Goal: Book appointment/travel/reservation

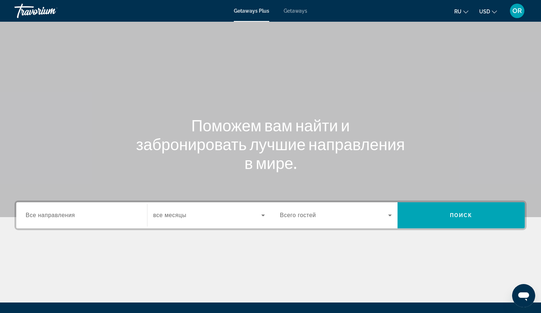
click at [68, 210] on div "Search widget" at bounding box center [82, 215] width 112 height 21
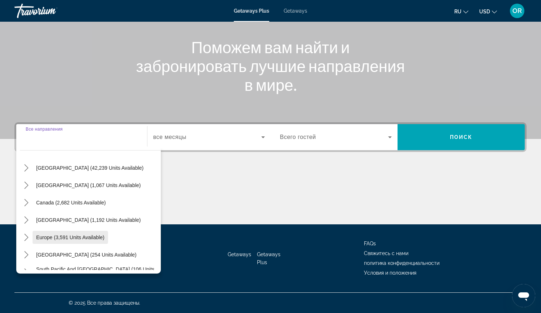
scroll to position [48, 0]
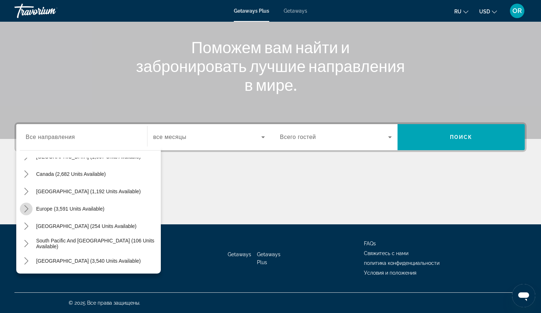
click at [24, 207] on icon "Toggle Europe (3,591 units available) submenu" at bounding box center [26, 208] width 7 height 7
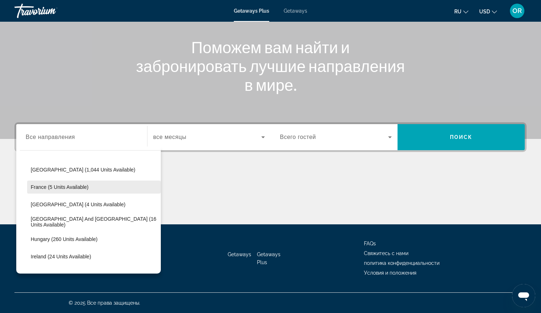
scroll to position [111, 0]
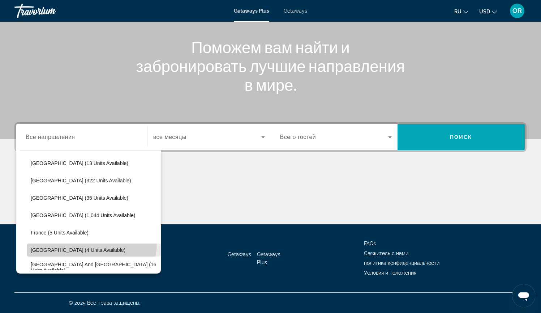
click at [82, 246] on span "Select destination: Germany (4 units available)" at bounding box center [94, 249] width 134 height 17
type input "**********"
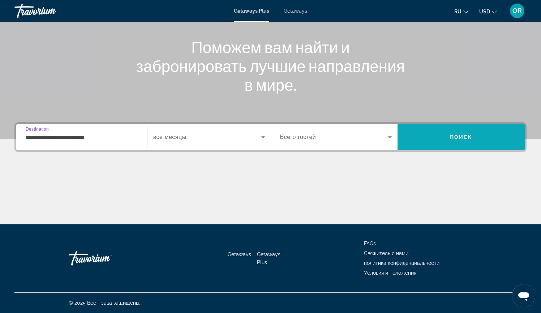
click at [472, 135] on span "Поиск" at bounding box center [461, 137] width 23 height 6
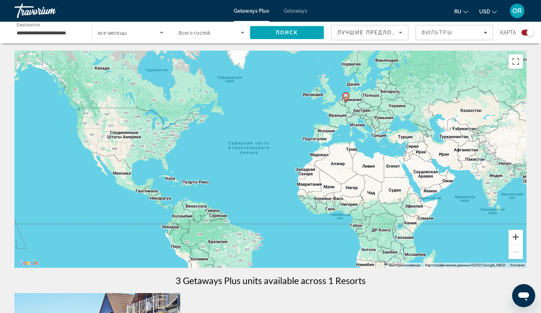
click at [518, 234] on button "Увеличить" at bounding box center [516, 237] width 14 height 14
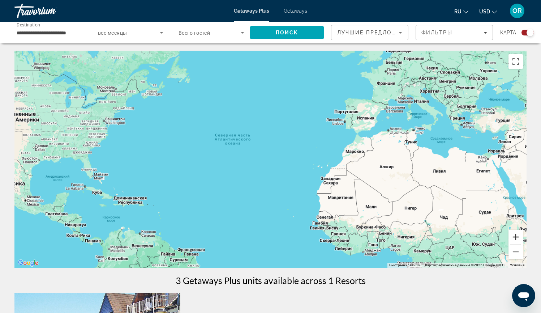
click at [518, 234] on button "Увеличить" at bounding box center [516, 237] width 14 height 14
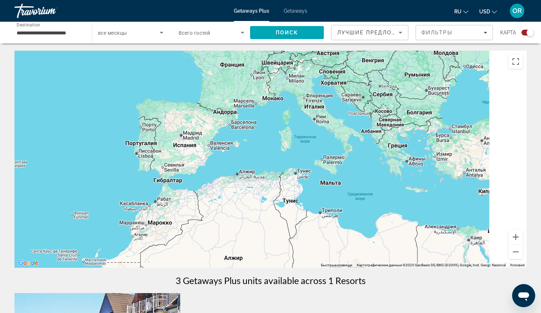
drag, startPoint x: 405, startPoint y: 160, endPoint x: 167, endPoint y: 224, distance: 246.3
click at [167, 224] on div "Main content" at bounding box center [270, 159] width 512 height 217
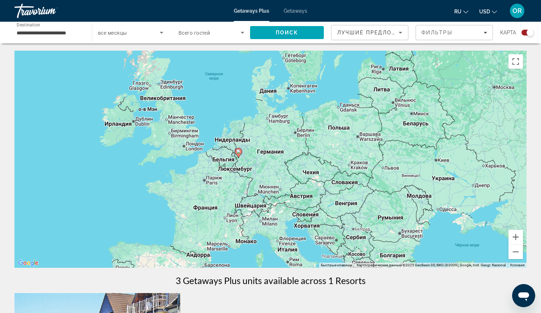
drag, startPoint x: 265, startPoint y: 147, endPoint x: 279, endPoint y: 232, distance: 86.5
click at [279, 232] on div "Чтобы активировать перетаскивание с помощью клавиатуры, нажмите Alt + Ввод. Пос…" at bounding box center [270, 159] width 512 height 217
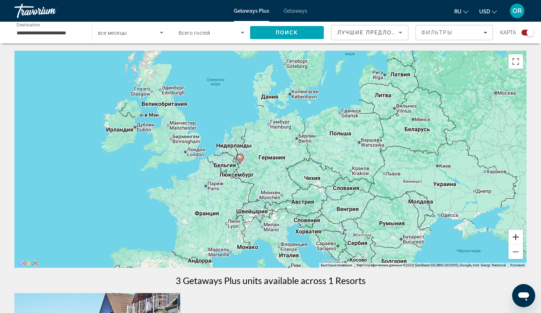
click at [518, 236] on button "Увеличить" at bounding box center [516, 237] width 14 height 14
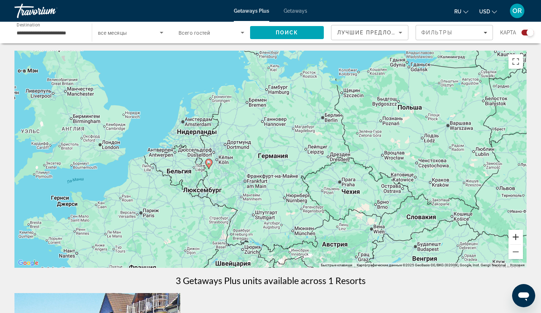
click at [518, 236] on button "Увеличить" at bounding box center [516, 237] width 14 height 14
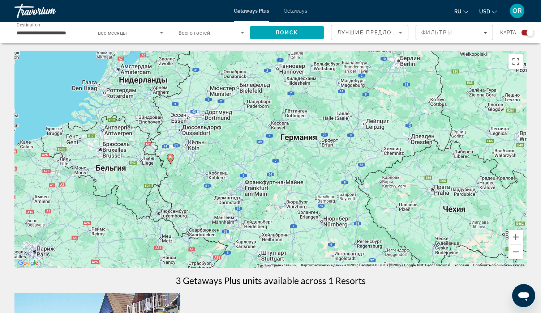
drag, startPoint x: 230, startPoint y: 179, endPoint x: 254, endPoint y: 163, distance: 29.3
click at [254, 163] on div "Чтобы активировать перетаскивание с помощью клавиатуры, нажмите Alt + Ввод. Пос…" at bounding box center [270, 159] width 512 height 217
click at [170, 158] on image "Main content" at bounding box center [170, 157] width 4 height 4
type input "**********"
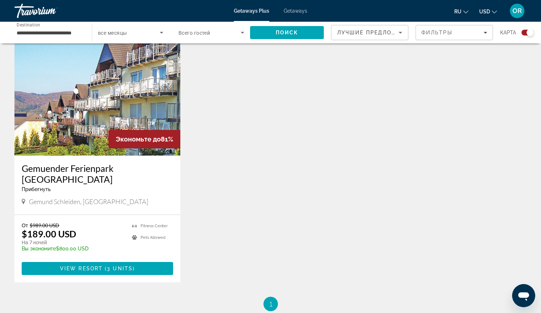
scroll to position [210, 0]
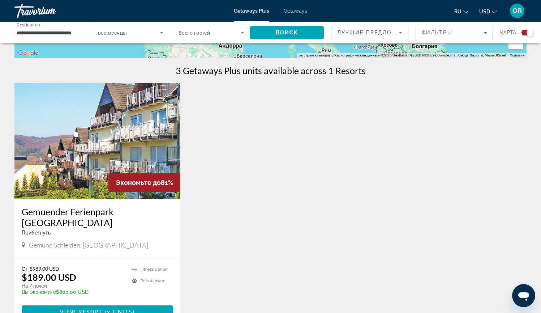
click at [96, 135] on img "Main content" at bounding box center [97, 141] width 166 height 116
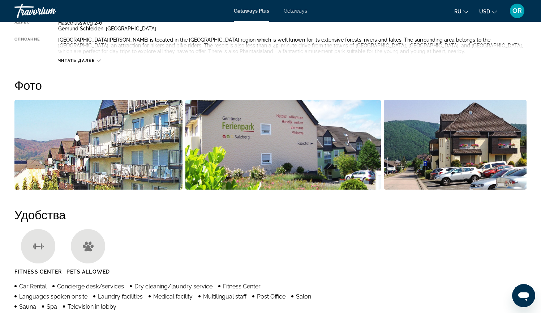
scroll to position [245, 0]
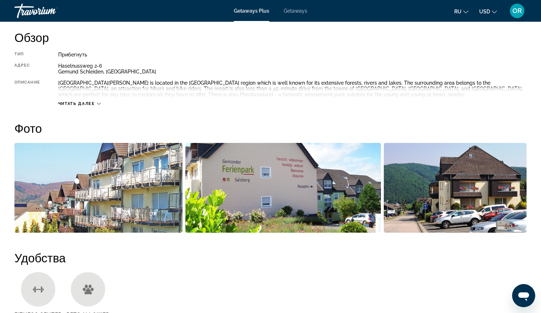
click at [96, 102] on div "Читать далее" at bounding box center [79, 103] width 43 height 5
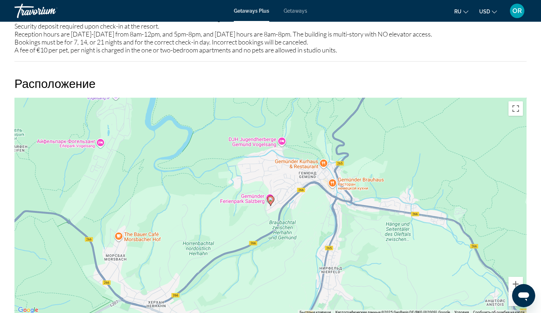
scroll to position [803, 0]
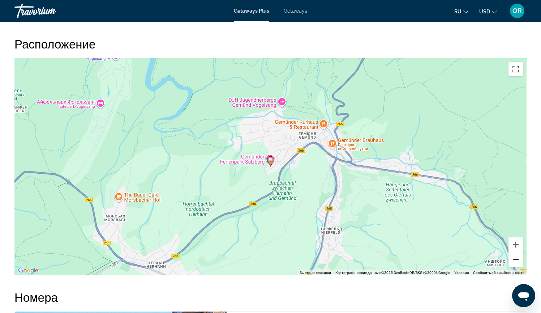
click at [517, 261] on button "Уменьшить" at bounding box center [516, 259] width 14 height 14
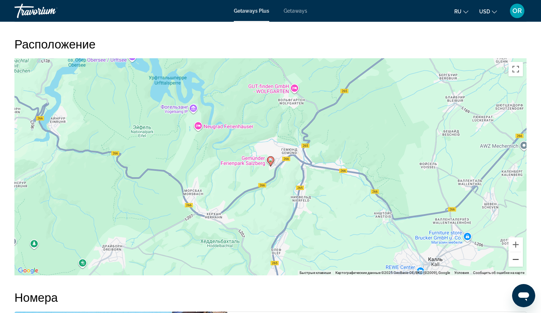
click at [517, 261] on button "Уменьшить" at bounding box center [516, 259] width 14 height 14
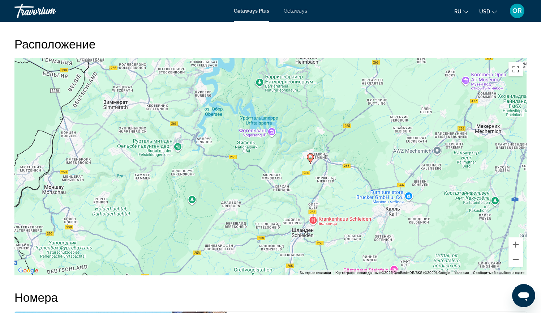
drag, startPoint x: 333, startPoint y: 123, endPoint x: 372, endPoint y: 121, distance: 39.4
click at [372, 121] on div "Чтобы активировать перетаскивание с помощью клавиатуры, нажмите Alt + Ввод. Пос…" at bounding box center [270, 166] width 512 height 217
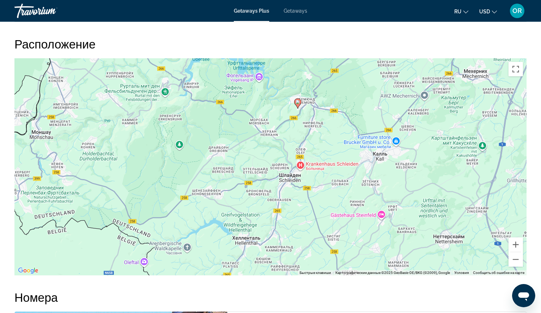
drag, startPoint x: 346, startPoint y: 196, endPoint x: 333, endPoint y: 144, distance: 53.3
click at [333, 144] on div "Чтобы активировать перетаскивание с помощью клавиатуры, нажмите Alt + Ввод. Пос…" at bounding box center [270, 166] width 512 height 217
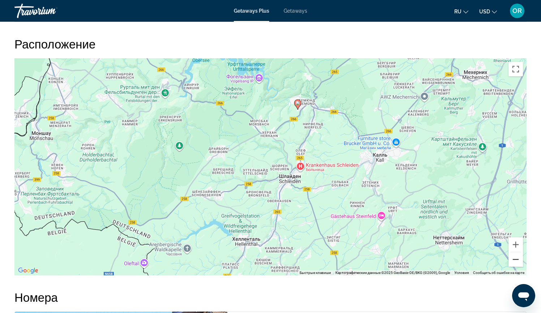
click at [516, 260] on button "Уменьшить" at bounding box center [516, 259] width 14 height 14
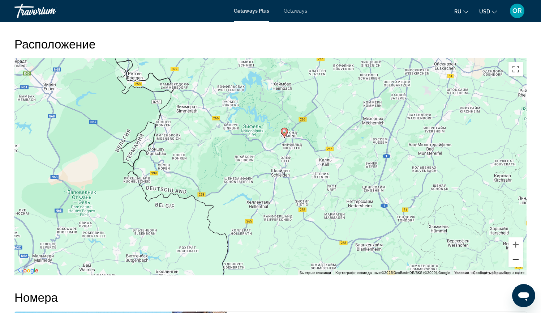
click at [516, 260] on button "Уменьшить" at bounding box center [516, 259] width 14 height 14
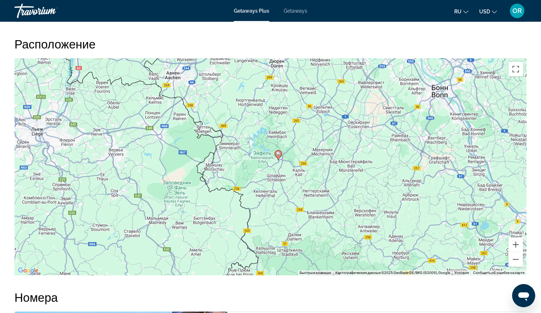
drag, startPoint x: 366, startPoint y: 193, endPoint x: 367, endPoint y: 201, distance: 7.3
click at [367, 201] on div "Чтобы активировать перетаскивание с помощью клавиатуры, нажмите Alt + Ввод. Пос…" at bounding box center [270, 166] width 512 height 217
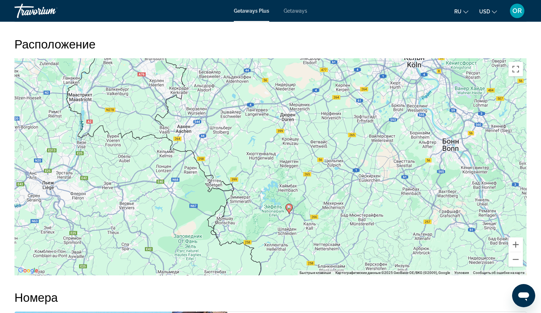
drag, startPoint x: 323, startPoint y: 141, endPoint x: 334, endPoint y: 196, distance: 56.0
click at [334, 196] on div "Чтобы активировать перетаскивание с помощью клавиатуры, нажмите Alt + Ввод. Пос…" at bounding box center [270, 166] width 512 height 217
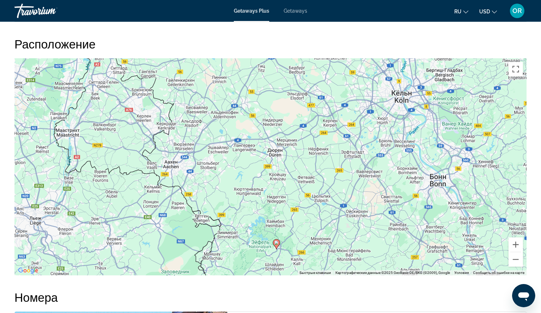
drag, startPoint x: 361, startPoint y: 180, endPoint x: 358, endPoint y: 194, distance: 14.5
click at [358, 194] on div "Чтобы активировать перетаскивание с помощью клавиатуры, нажмите Alt + Ввод. Пос…" at bounding box center [270, 166] width 512 height 217
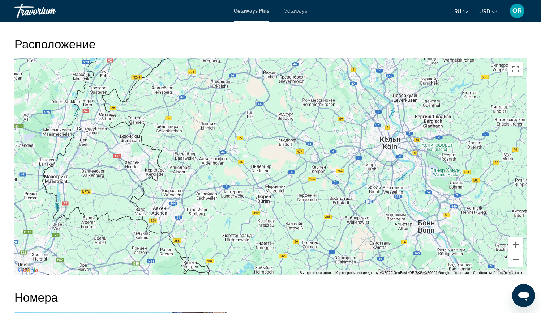
drag, startPoint x: 362, startPoint y: 135, endPoint x: 350, endPoint y: 183, distance: 49.1
click at [350, 183] on div "Чтобы активировать перетаскивание с помощью клавиатуры, нажмите Alt + Ввод. Пос…" at bounding box center [270, 166] width 512 height 217
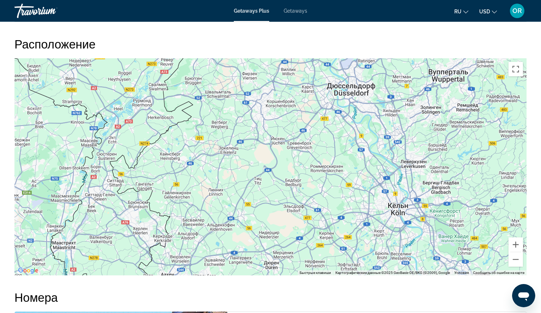
drag, startPoint x: 340, startPoint y: 126, endPoint x: 348, endPoint y: 193, distance: 68.1
click at [348, 193] on div "Чтобы активировать перетаскивание с помощью клавиатуры, нажмите Alt + Ввод. Пос…" at bounding box center [270, 166] width 512 height 217
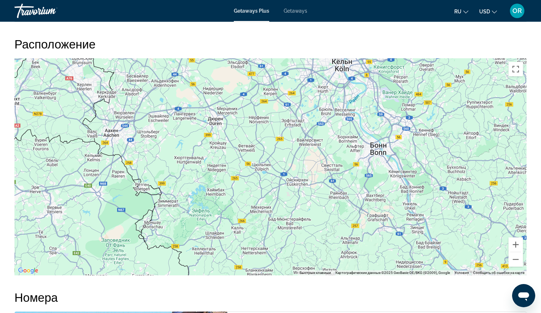
drag, startPoint x: 359, startPoint y: 202, endPoint x: 305, endPoint y: 77, distance: 136.1
click at [305, 77] on div "Main content" at bounding box center [270, 166] width 512 height 217
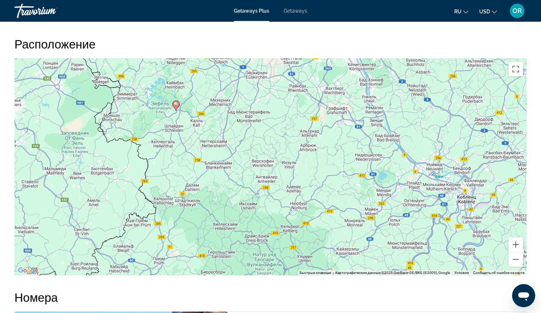
drag, startPoint x: 347, startPoint y: 184, endPoint x: 309, endPoint y: 89, distance: 102.6
click at [309, 89] on div "Чтобы активировать перетаскивание с помощью клавиатуры, нажмите Alt + Ввод. Пос…" at bounding box center [270, 166] width 512 height 217
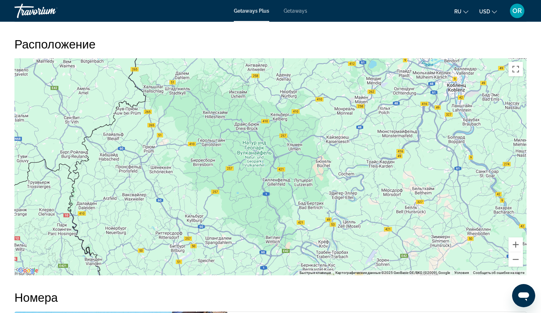
drag, startPoint x: 323, startPoint y: 172, endPoint x: 313, endPoint y: 60, distance: 113.2
click at [313, 60] on div "Чтобы активировать перетаскивание с помощью клавиатуры, нажмите Alt + Ввод. Пос…" at bounding box center [270, 166] width 512 height 217
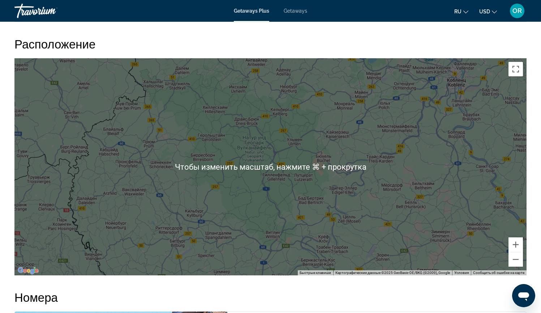
scroll to position [802, 0]
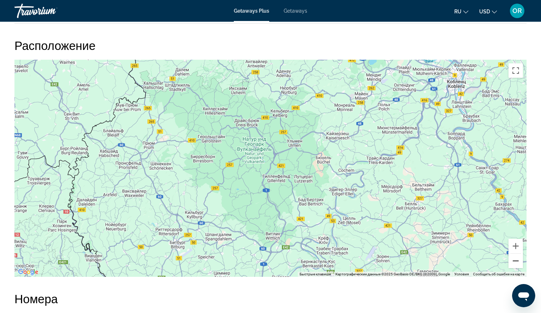
click at [519, 260] on button "Уменьшить" at bounding box center [516, 260] width 14 height 14
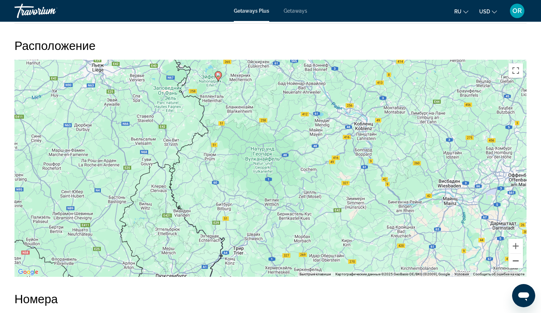
click at [519, 260] on button "Уменьшить" at bounding box center [516, 260] width 14 height 14
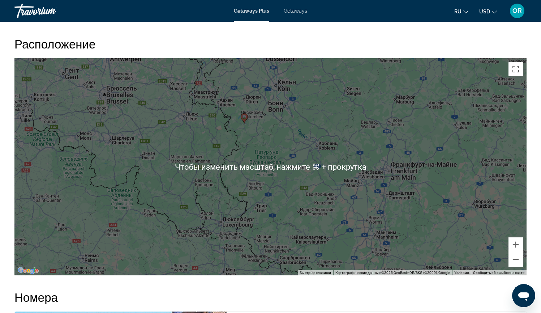
scroll to position [804, 0]
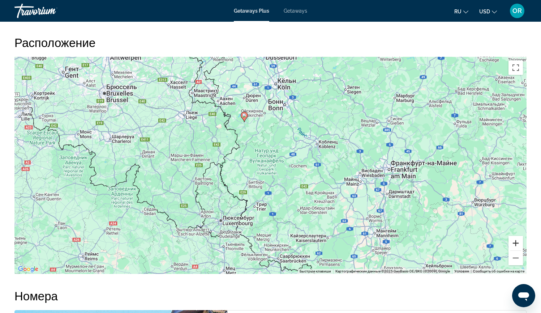
click at [519, 243] on button "Увеличить" at bounding box center [516, 243] width 14 height 14
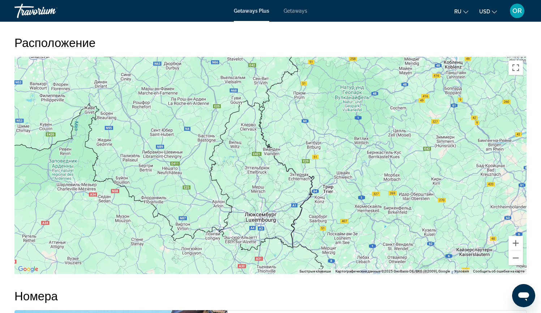
drag, startPoint x: 210, startPoint y: 184, endPoint x: 301, endPoint y: 125, distance: 108.2
click at [301, 125] on div "Чтобы активировать перетаскивание с помощью клавиатуры, нажмите Alt + Ввод. Пос…" at bounding box center [270, 165] width 512 height 217
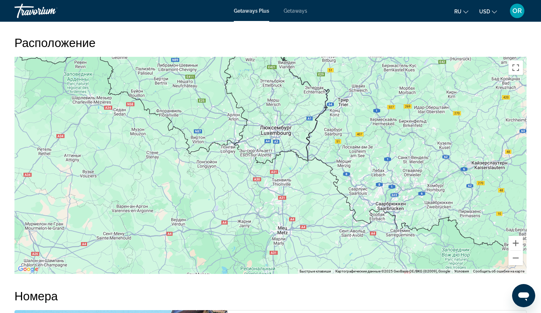
drag, startPoint x: 331, startPoint y: 218, endPoint x: 346, endPoint y: 130, distance: 88.8
click at [346, 130] on div "Чтобы активировать перетаскивание с помощью клавиатуры, нажмите Alt + Ввод. Пос…" at bounding box center [270, 165] width 512 height 217
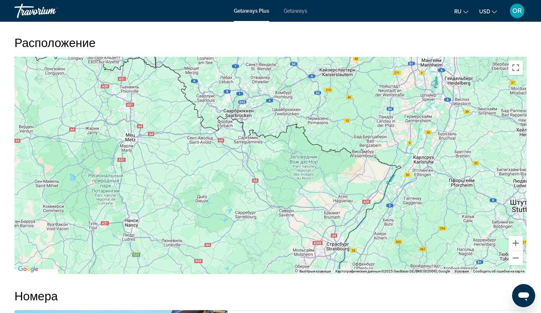
drag, startPoint x: 300, startPoint y: 201, endPoint x: 158, endPoint y: 108, distance: 170.0
click at [158, 108] on div "Main content" at bounding box center [270, 165] width 512 height 217
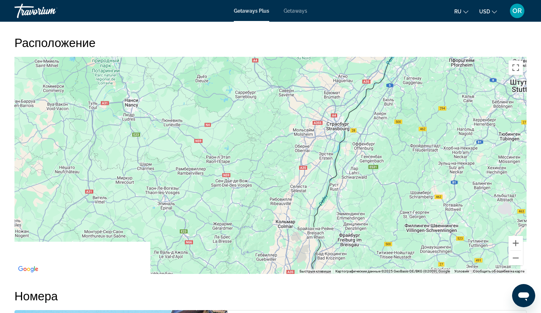
drag, startPoint x: 266, startPoint y: 227, endPoint x: 257, endPoint y: 105, distance: 122.2
click at [257, 105] on div "Main content" at bounding box center [270, 165] width 512 height 217
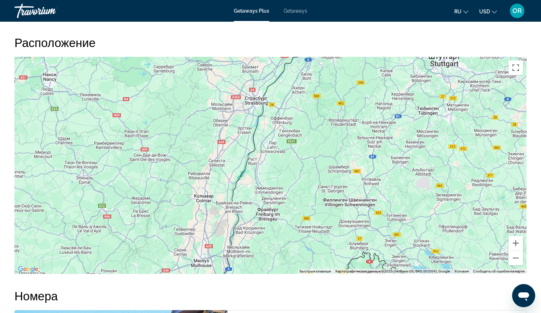
drag, startPoint x: 288, startPoint y: 136, endPoint x: 206, endPoint y: 111, distance: 85.9
click at [206, 111] on div "Main content" at bounding box center [270, 165] width 512 height 217
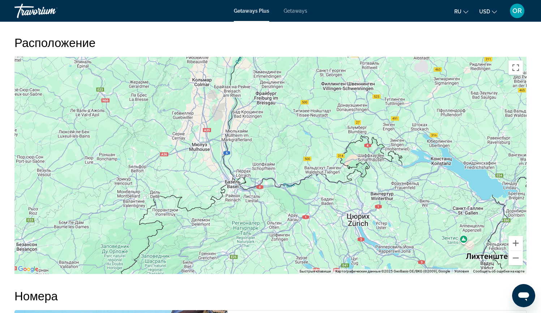
drag, startPoint x: 287, startPoint y: 216, endPoint x: 285, endPoint y: 99, distance: 117.2
click at [285, 99] on div "Main content" at bounding box center [270, 165] width 512 height 217
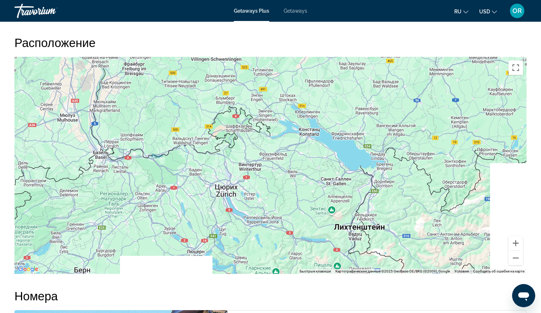
drag, startPoint x: 372, startPoint y: 143, endPoint x: 238, endPoint y: 114, distance: 138.0
click at [238, 114] on div "Main content" at bounding box center [270, 165] width 512 height 217
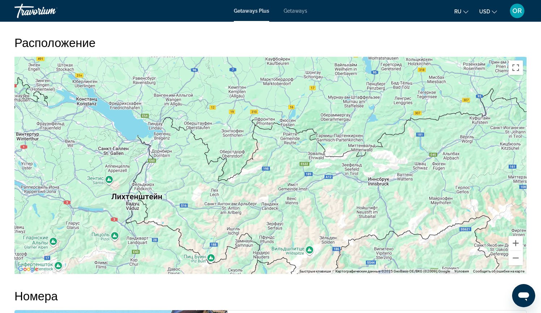
drag, startPoint x: 431, startPoint y: 140, endPoint x: 208, endPoint y: 111, distance: 224.7
click at [208, 111] on div "Main content" at bounding box center [270, 165] width 512 height 217
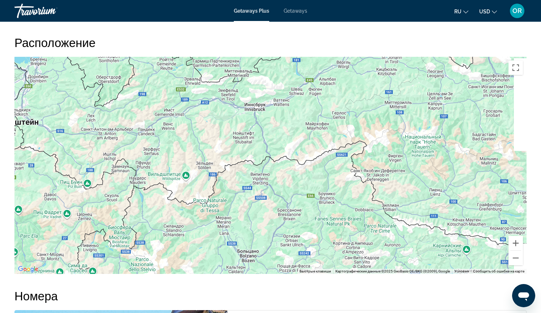
drag, startPoint x: 286, startPoint y: 205, endPoint x: 161, endPoint y: 129, distance: 146.3
click at [161, 129] on div "Main content" at bounding box center [270, 165] width 512 height 217
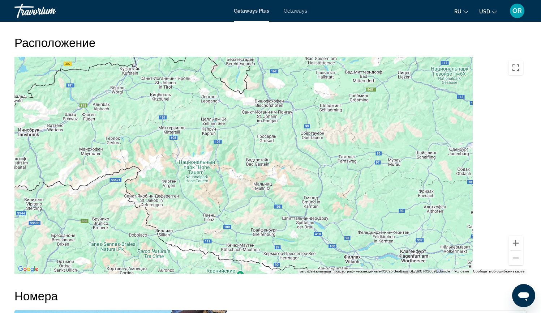
drag, startPoint x: 358, startPoint y: 178, endPoint x: 129, endPoint y: 204, distance: 230.3
click at [129, 204] on div "Main content" at bounding box center [270, 165] width 512 height 217
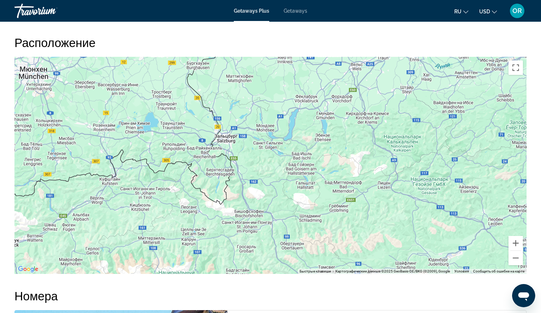
drag, startPoint x: 302, startPoint y: 151, endPoint x: 281, endPoint y: 257, distance: 107.6
click at [281, 257] on div "Main content" at bounding box center [270, 165] width 512 height 217
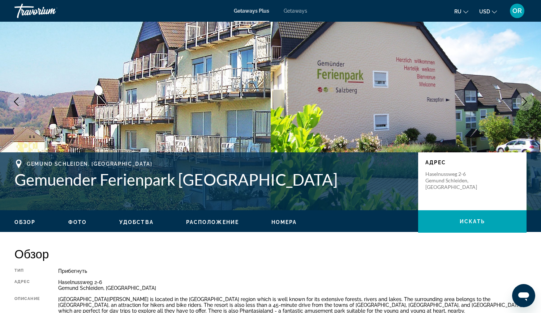
scroll to position [0, 0]
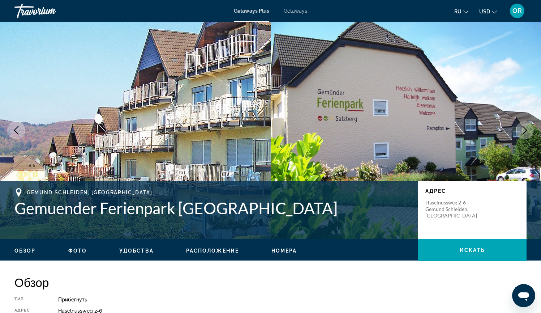
click at [305, 10] on span "Getaways" at bounding box center [295, 11] width 23 height 6
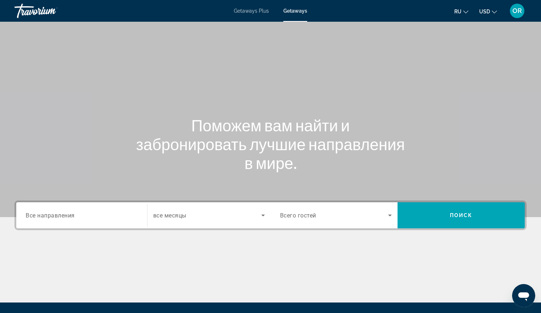
click at [254, 9] on span "Getaways Plus" at bounding box center [251, 11] width 35 height 6
click at [104, 217] on input "Destination Все направления" at bounding box center [82, 215] width 112 height 9
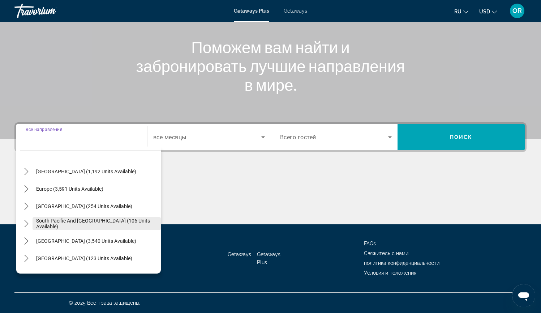
scroll to position [99, 0]
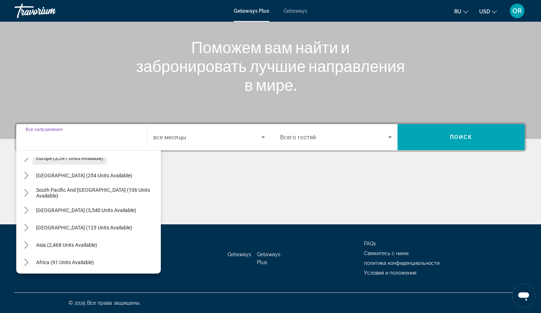
click at [98, 162] on span "Select destination: Europe (3,591 units available)" at bounding box center [70, 157] width 74 height 17
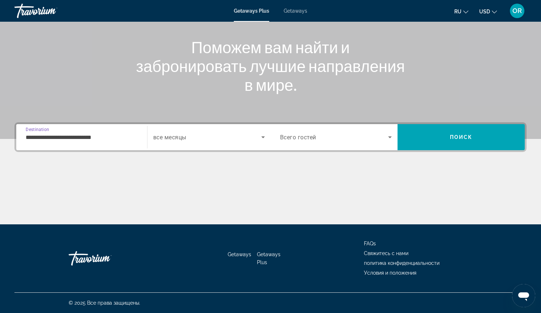
click at [31, 136] on input "**********" at bounding box center [82, 137] width 112 height 9
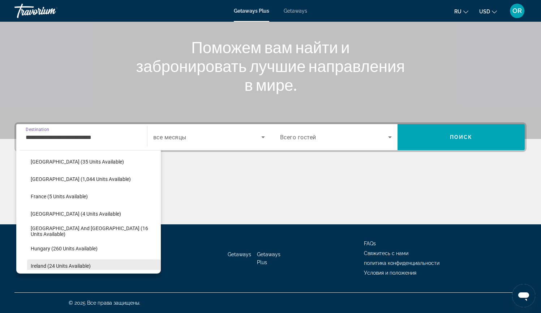
scroll to position [175, 0]
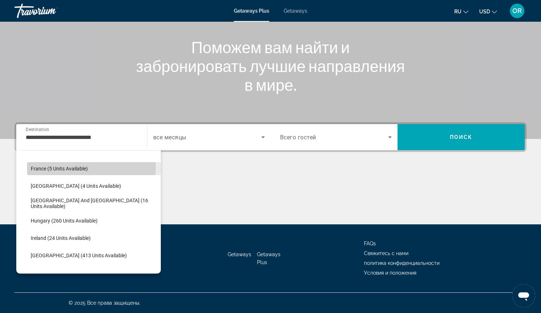
click at [77, 168] on span "France (5 units available)" at bounding box center [59, 169] width 57 height 6
type input "**********"
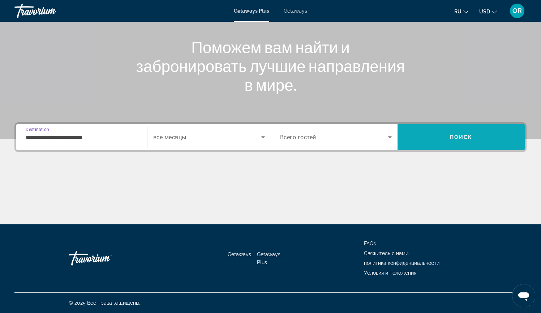
click at [448, 136] on span "Search" at bounding box center [461, 136] width 127 height 17
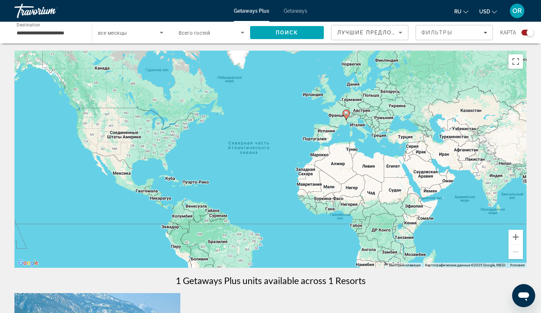
click at [346, 112] on image "Main content" at bounding box center [346, 113] width 4 height 4
type input "**********"
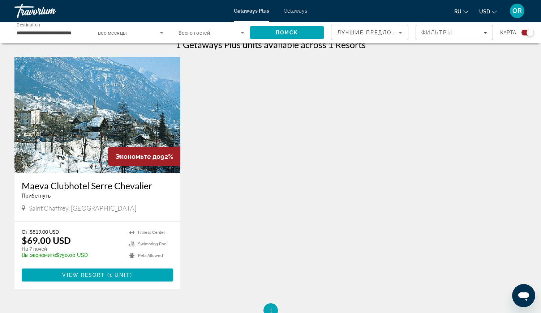
scroll to position [232, 0]
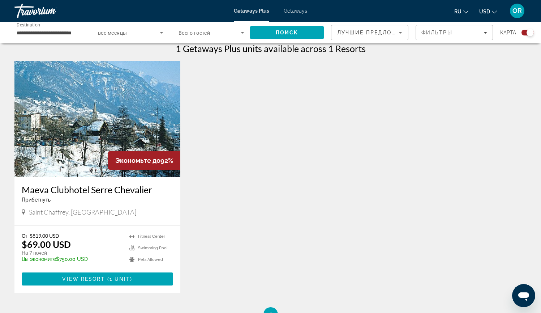
click at [140, 132] on img "Main content" at bounding box center [97, 119] width 166 height 116
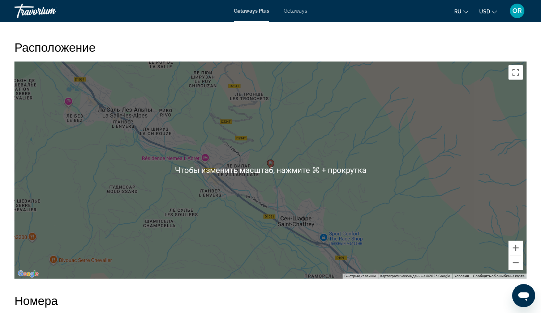
scroll to position [946, 0]
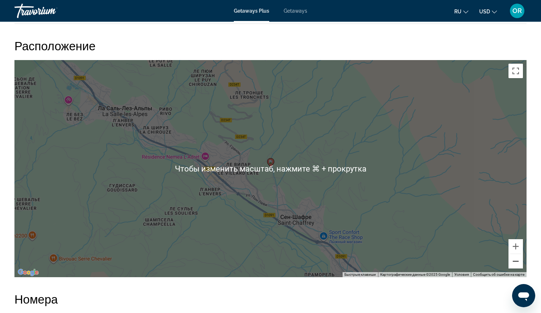
click at [518, 255] on button "Уменьшить" at bounding box center [516, 261] width 14 height 14
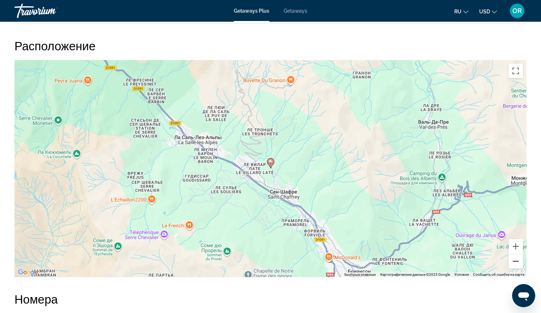
click at [518, 255] on button "Уменьшить" at bounding box center [516, 261] width 14 height 14
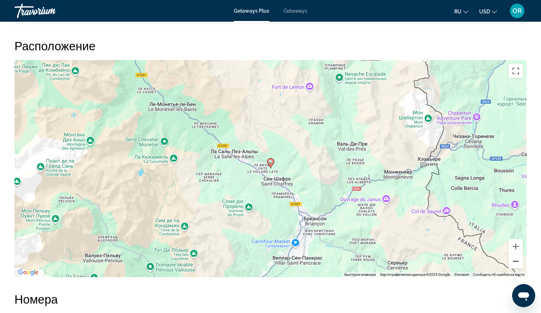
click at [518, 255] on button "Уменьшить" at bounding box center [516, 261] width 14 height 14
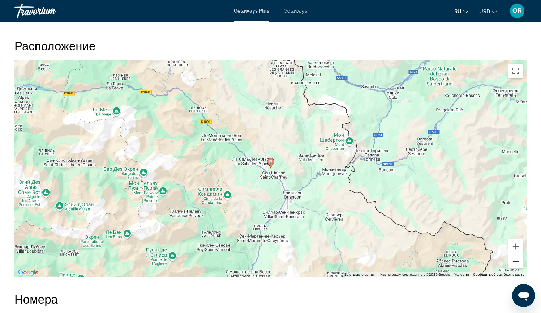
click at [518, 255] on button "Уменьшить" at bounding box center [516, 261] width 14 height 14
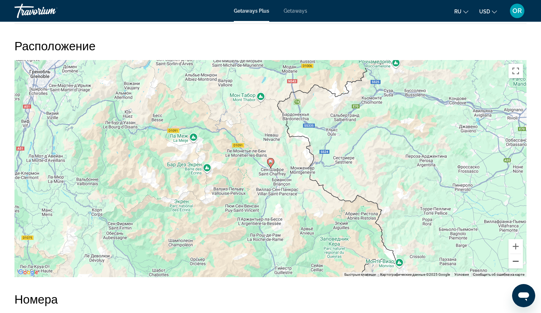
click at [518, 255] on button "Уменьшить" at bounding box center [516, 261] width 14 height 14
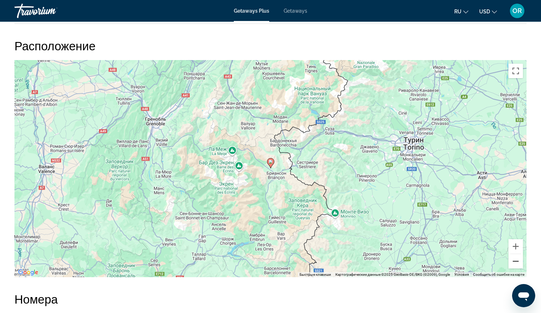
click at [518, 255] on button "Уменьшить" at bounding box center [516, 261] width 14 height 14
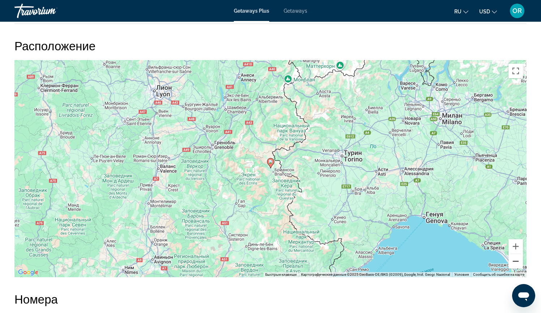
click at [518, 255] on button "Уменьшить" at bounding box center [516, 261] width 14 height 14
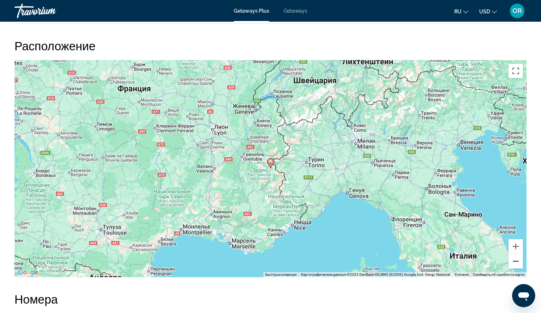
click at [518, 255] on button "Уменьшить" at bounding box center [516, 261] width 14 height 14
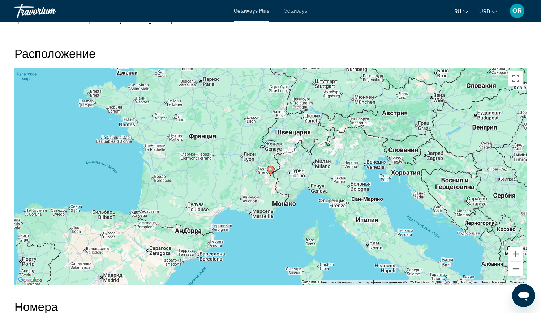
scroll to position [878, 0]
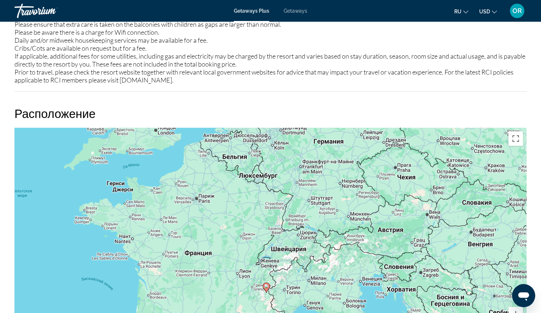
drag, startPoint x: 341, startPoint y: 167, endPoint x: 337, endPoint y: 225, distance: 58.0
click at [337, 225] on div "Чтобы активировать перетаскивание с помощью клавиатуры, нажмите Alt + Ввод. Пос…" at bounding box center [270, 236] width 512 height 217
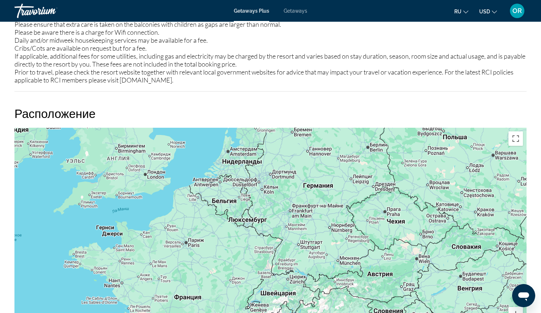
drag, startPoint x: 335, startPoint y: 174, endPoint x: 324, endPoint y: 221, distance: 47.9
click at [324, 221] on div "Чтобы активировать перетаскивание с помощью клавиатуры, нажмите Alt + Ввод. Пос…" at bounding box center [270, 236] width 512 height 217
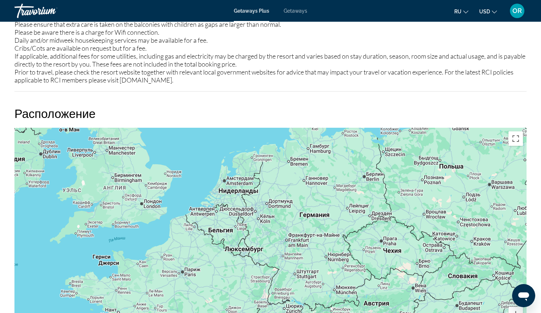
drag, startPoint x: 328, startPoint y: 174, endPoint x: 325, endPoint y: 205, distance: 32.0
click at [325, 205] on div "Чтобы активировать перетаскивание с помощью клавиатуры, нажмите Alt + Ввод. Пос…" at bounding box center [270, 236] width 512 height 217
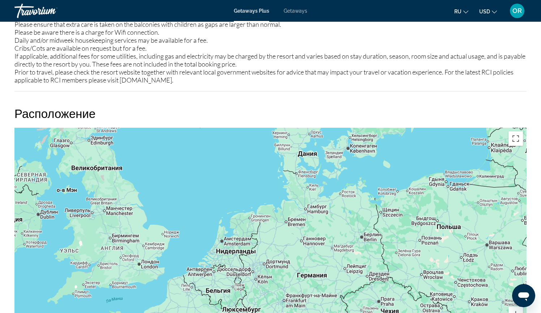
drag, startPoint x: 375, startPoint y: 182, endPoint x: 371, endPoint y: 242, distance: 60.1
click at [371, 242] on div "Чтобы активировать перетаскивание с помощью клавиатуры, нажмите Alt + Ввод. Пос…" at bounding box center [270, 236] width 512 height 217
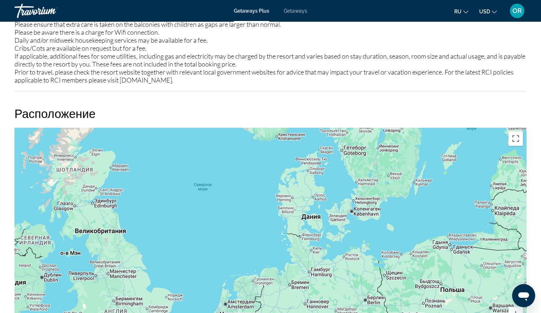
drag, startPoint x: 322, startPoint y: 166, endPoint x: 326, endPoint y: 232, distance: 66.3
click at [326, 232] on div "Main content" at bounding box center [270, 236] width 512 height 217
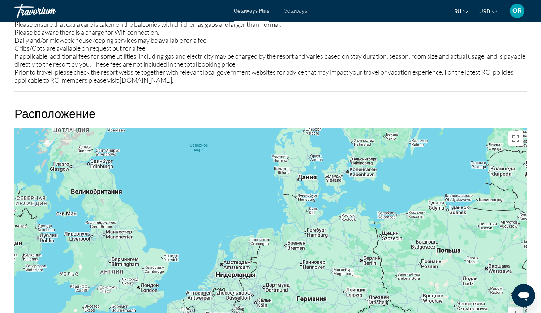
drag, startPoint x: 319, startPoint y: 240, endPoint x: 314, endPoint y: 201, distance: 40.0
click at [314, 201] on div "Main content" at bounding box center [270, 236] width 512 height 217
